Goal: Information Seeking & Learning: Learn about a topic

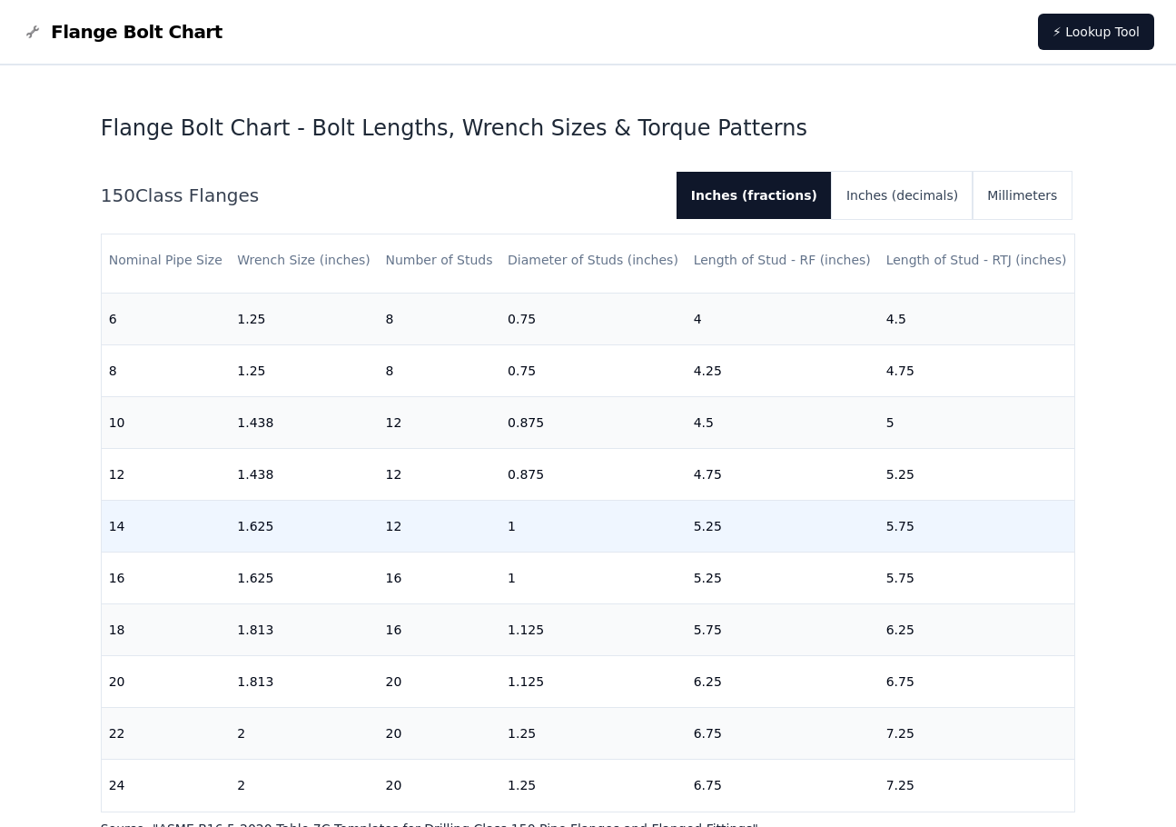
scroll to position [545, 0]
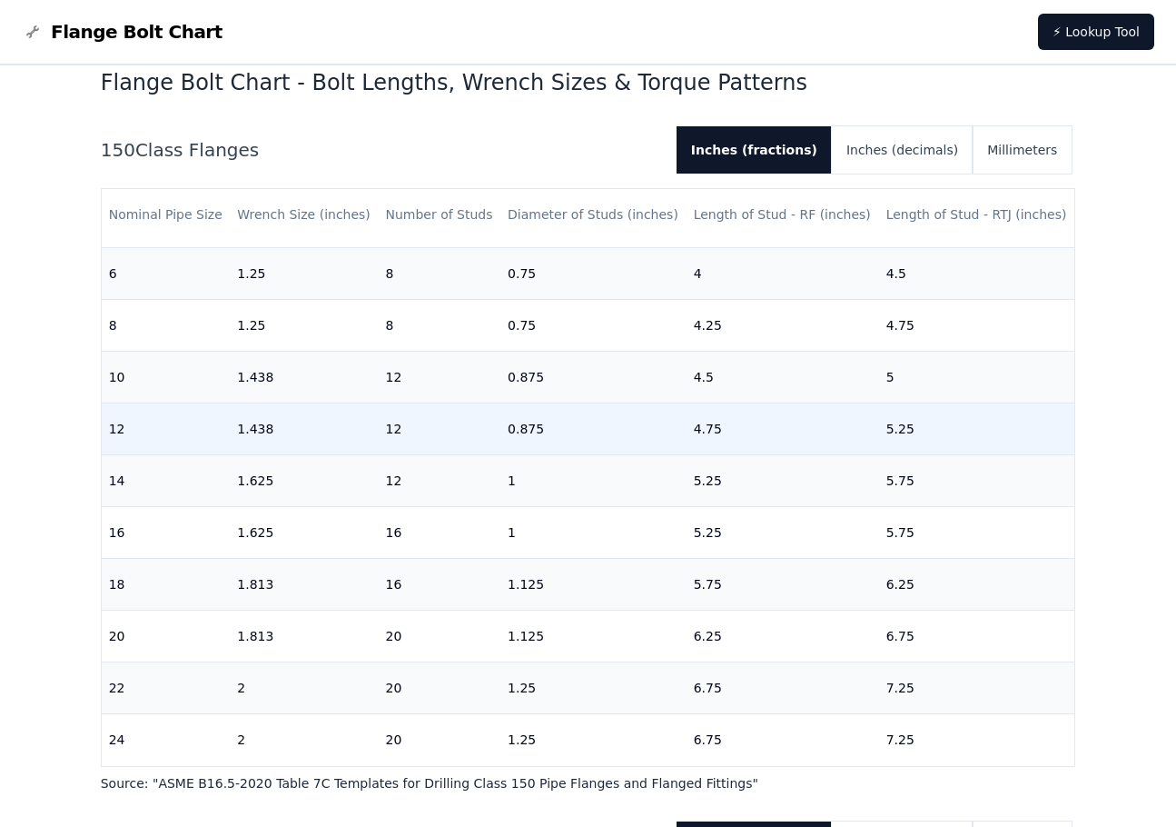
click at [162, 416] on td "12" at bounding box center [166, 429] width 129 height 52
drag, startPoint x: 896, startPoint y: 413, endPoint x: 107, endPoint y: 413, distance: 788.4
click at [107, 413] on tr "12 1.438 12 0.875 4.75 5.25" at bounding box center [589, 429] width 974 height 52
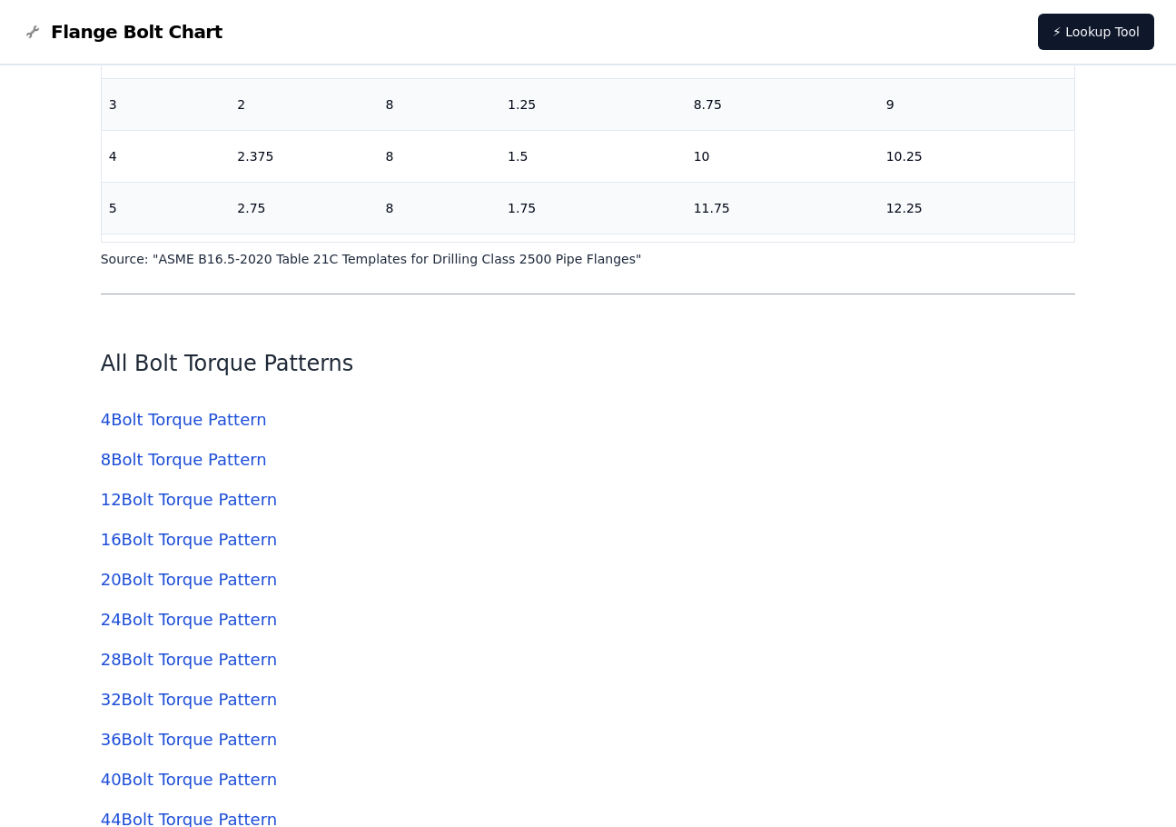
scroll to position [5177, 0]
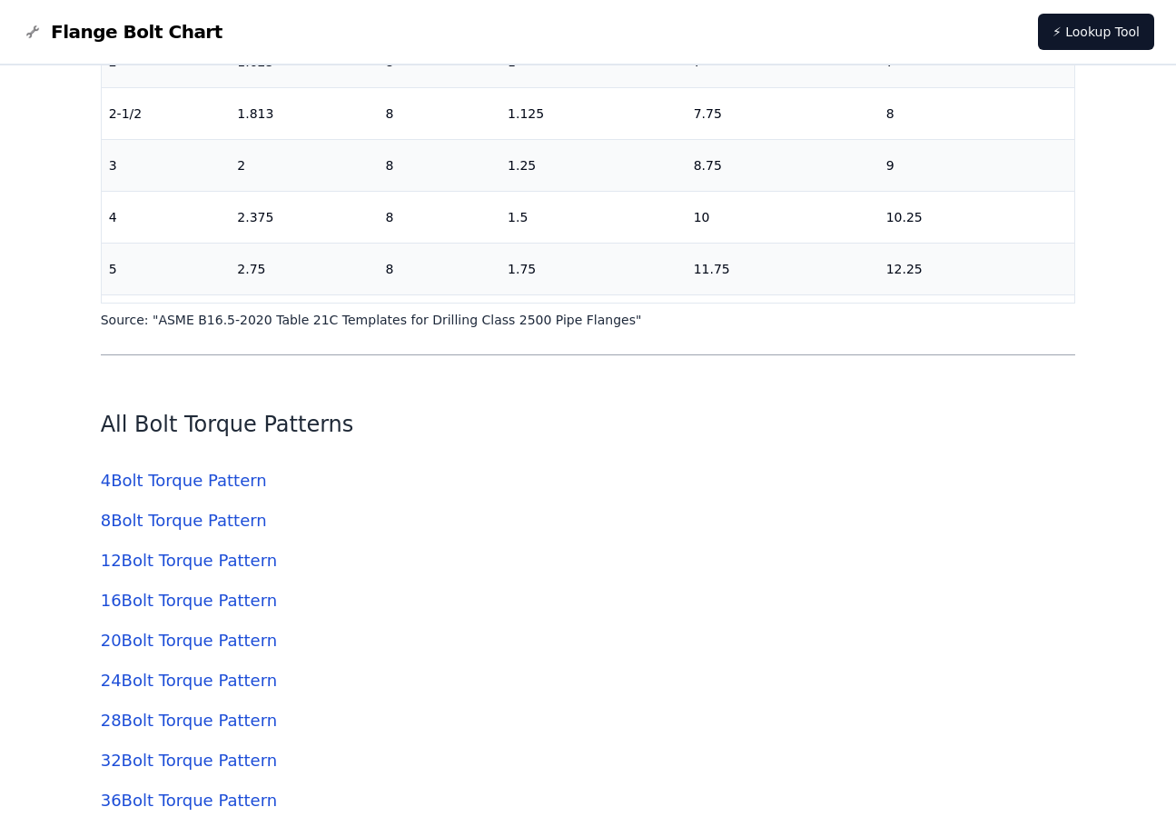
click at [225, 564] on link "12 Bolt Torque Pattern" at bounding box center [189, 559] width 176 height 19
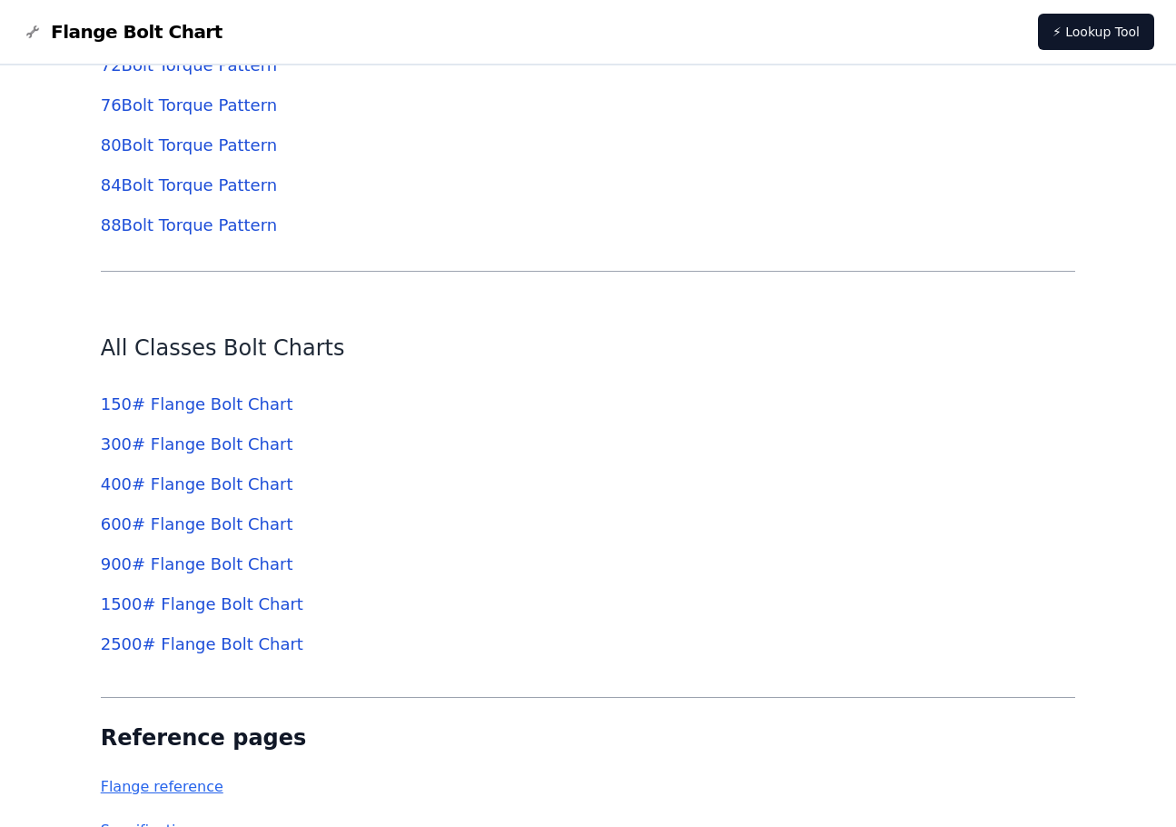
scroll to position [6358, 0]
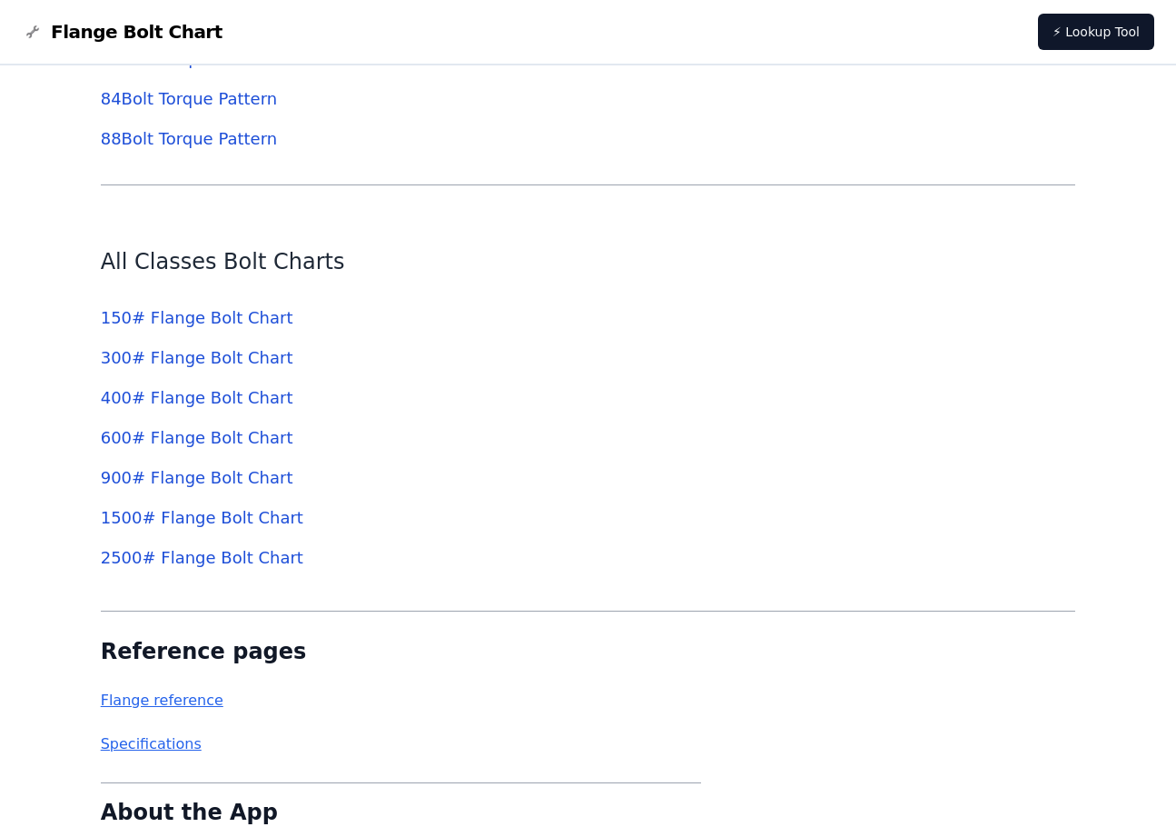
click at [239, 321] on link "150 # Flange Bolt Chart" at bounding box center [197, 317] width 193 height 19
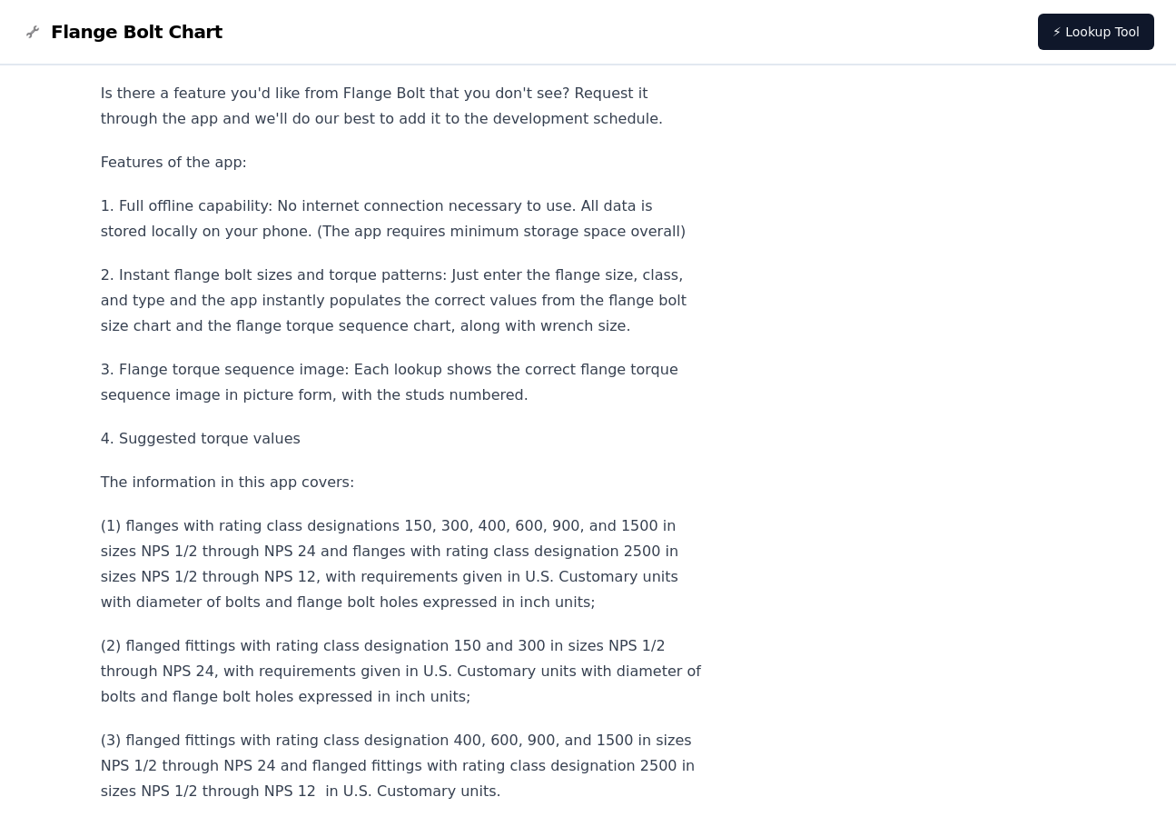
scroll to position [8083, 0]
